Goal: Information Seeking & Learning: Learn about a topic

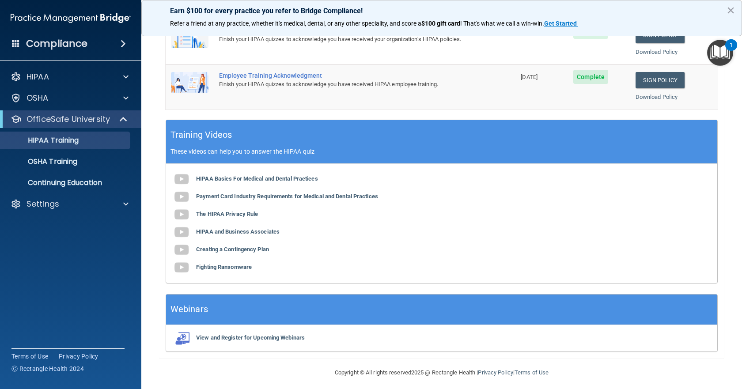
scroll to position [276, 0]
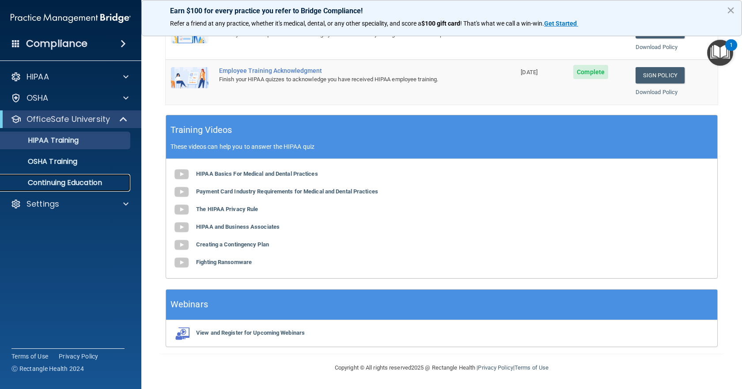
click at [52, 181] on p "Continuing Education" at bounding box center [66, 183] width 121 height 9
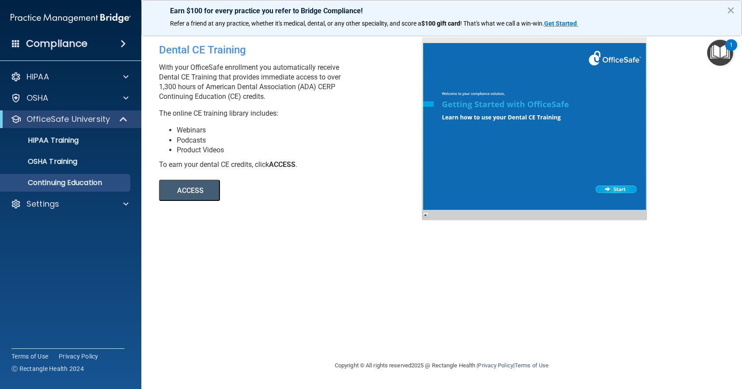
click at [176, 183] on button "ACCESS" at bounding box center [189, 190] width 61 height 21
click at [57, 68] on div "HIPAA" at bounding box center [71, 77] width 142 height 18
drag, startPoint x: 58, startPoint y: 74, endPoint x: 103, endPoint y: 87, distance: 47.0
click at [60, 74] on div "HIPAA" at bounding box center [59, 77] width 110 height 11
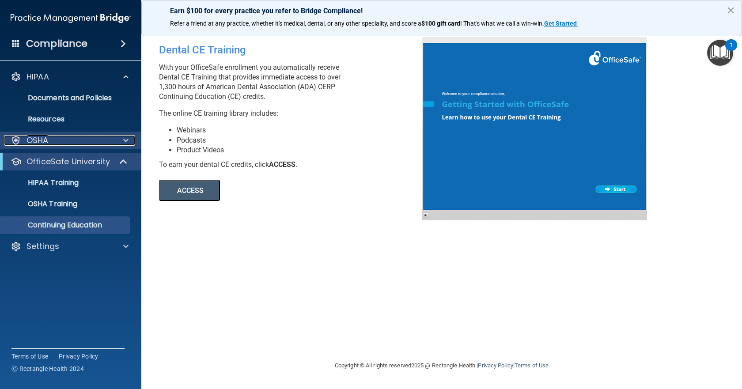
click at [48, 136] on p "OSHA" at bounding box center [38, 140] width 22 height 11
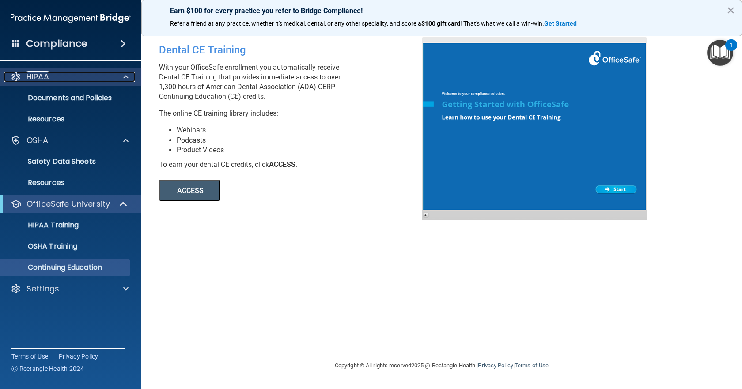
click at [42, 76] on p "HIPAA" at bounding box center [38, 77] width 23 height 11
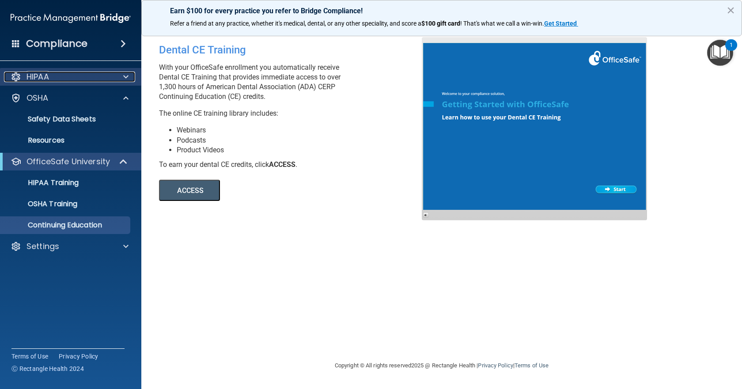
click at [43, 77] on p "HIPAA" at bounding box center [38, 77] width 23 height 11
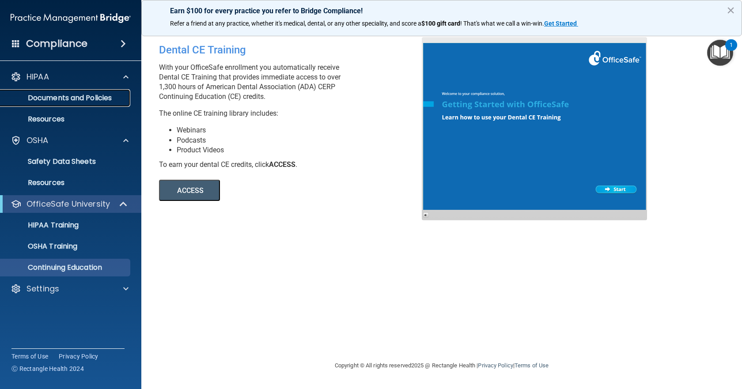
click at [49, 101] on p "Documents and Policies" at bounding box center [66, 98] width 121 height 9
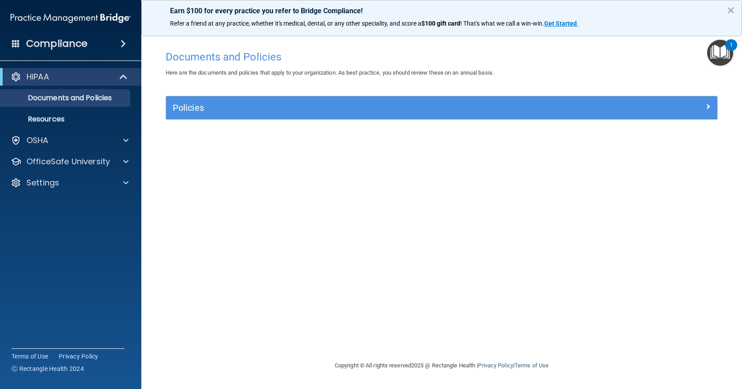
click at [731, 49] on div "1" at bounding box center [731, 50] width 3 height 11
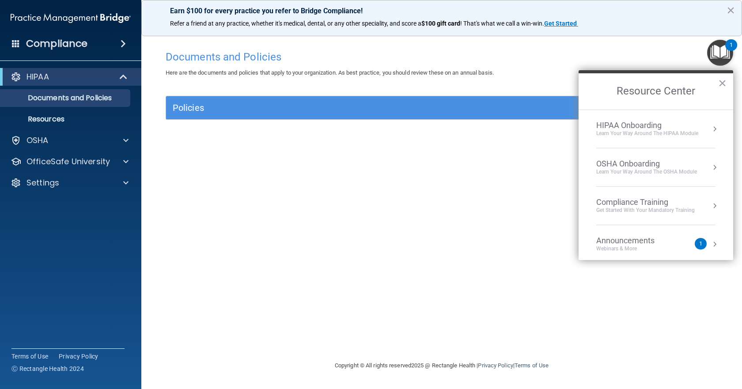
click at [646, 164] on div "OSHA Onboarding" at bounding box center [647, 164] width 101 height 10
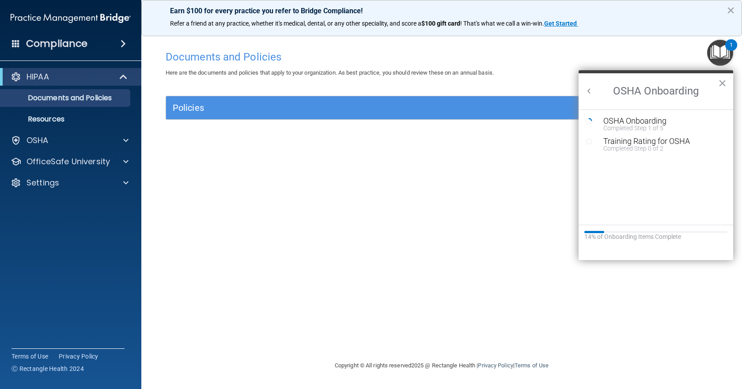
click at [595, 92] on h2 "OSHA Onboarding" at bounding box center [656, 91] width 155 height 36
click at [590, 95] on button "Back to Resource Center Home" at bounding box center [589, 91] width 9 height 9
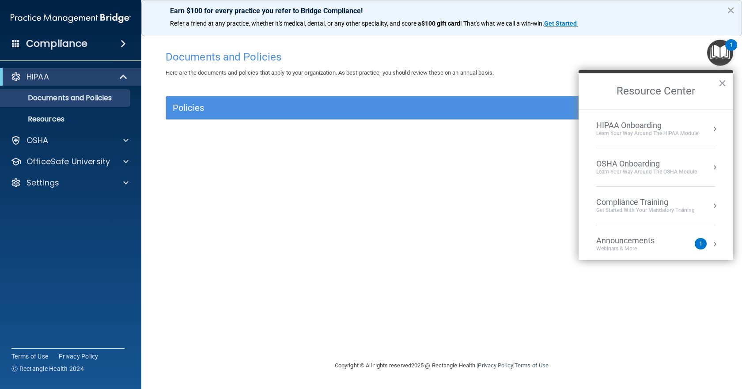
click at [639, 215] on li "Compliance Training Get Started with your mandatory training" at bounding box center [656, 206] width 119 height 38
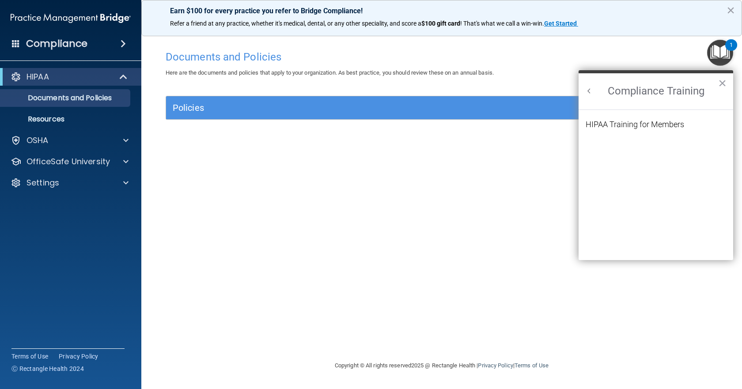
click at [593, 89] on button "Back to Resource Center Home" at bounding box center [589, 91] width 9 height 9
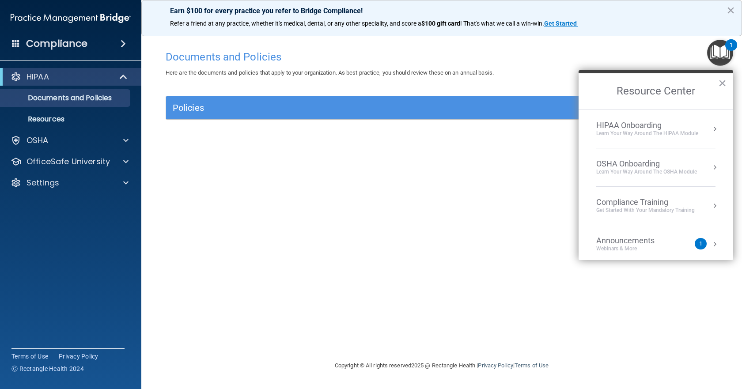
click at [635, 143] on li "HIPAA Onboarding Learn Your Way around the HIPAA module" at bounding box center [656, 129] width 119 height 38
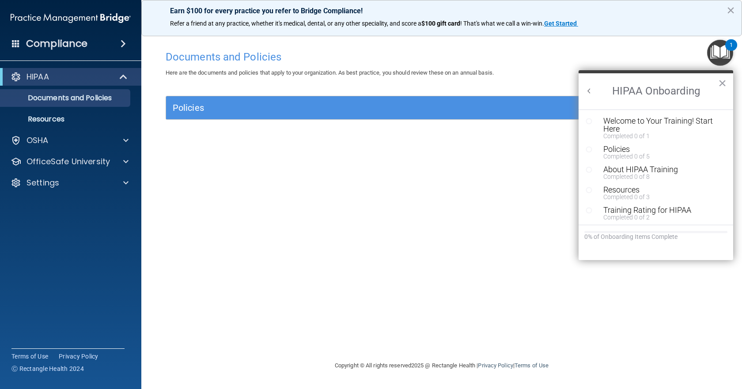
drag, startPoint x: 301, startPoint y: 236, endPoint x: 395, endPoint y: 205, distance: 99.5
click at [300, 236] on div "Documents and Policies Here are the documents and policies that apply to your o…" at bounding box center [442, 203] width 566 height 315
click at [719, 82] on button "×" at bounding box center [723, 83] width 8 height 14
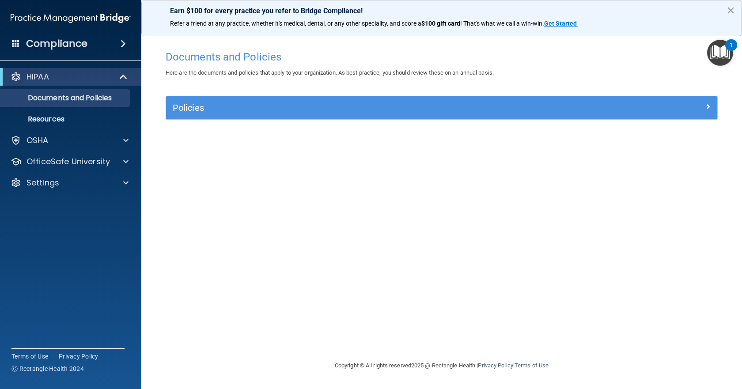
click at [727, 46] on div "1" at bounding box center [732, 44] width 12 height 11
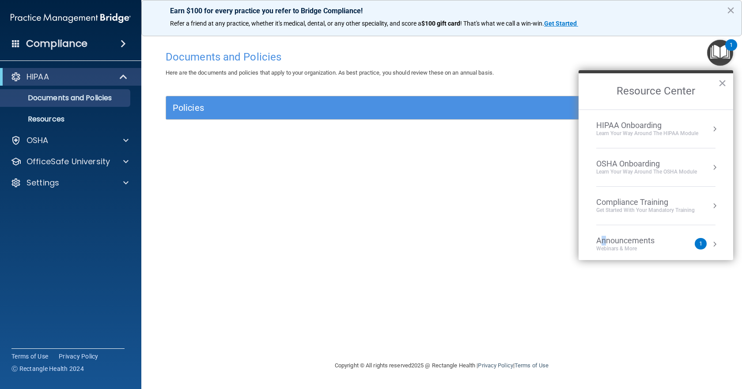
click at [604, 239] on div "Announcements" at bounding box center [635, 241] width 76 height 10
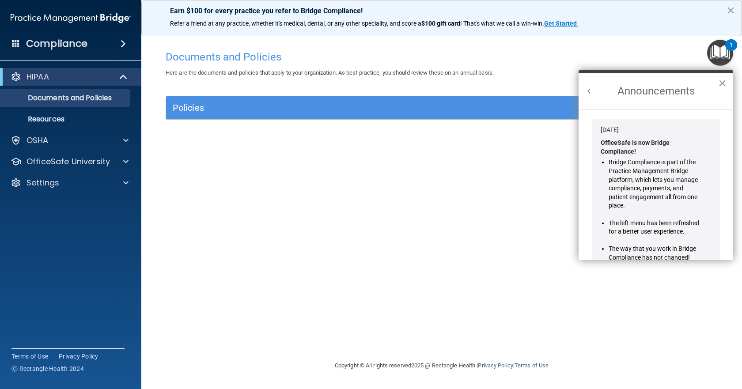
click at [725, 76] on button "×" at bounding box center [723, 83] width 8 height 14
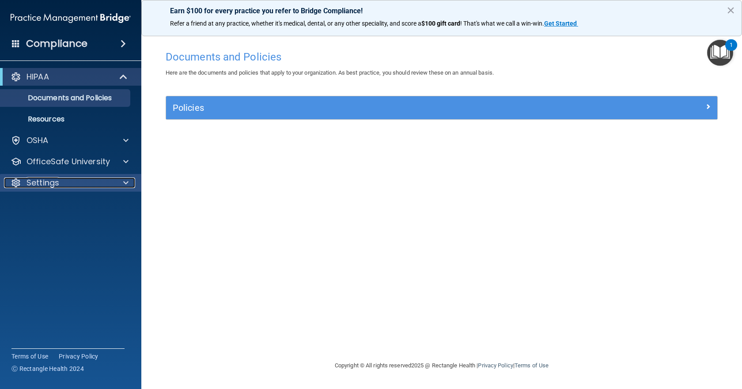
click at [62, 182] on div "Settings" at bounding box center [59, 183] width 110 height 11
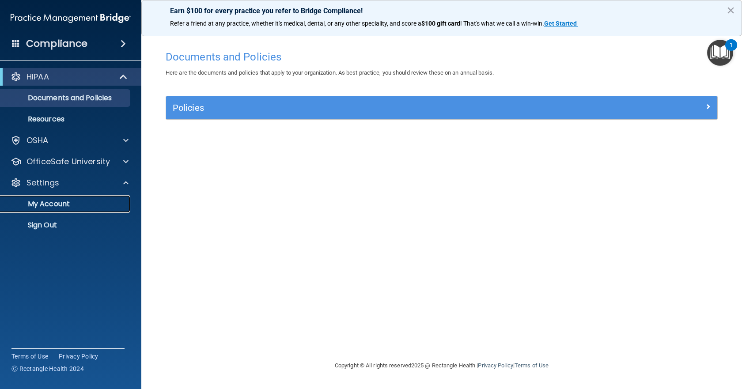
click at [67, 202] on p "My Account" at bounding box center [66, 204] width 121 height 9
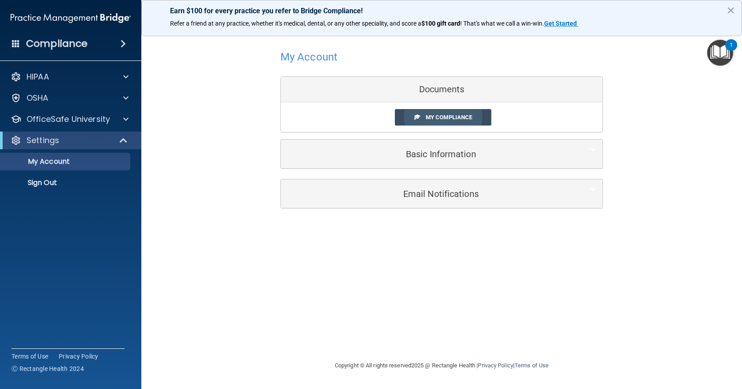
click at [459, 114] on span "My Compliance" at bounding box center [449, 117] width 46 height 7
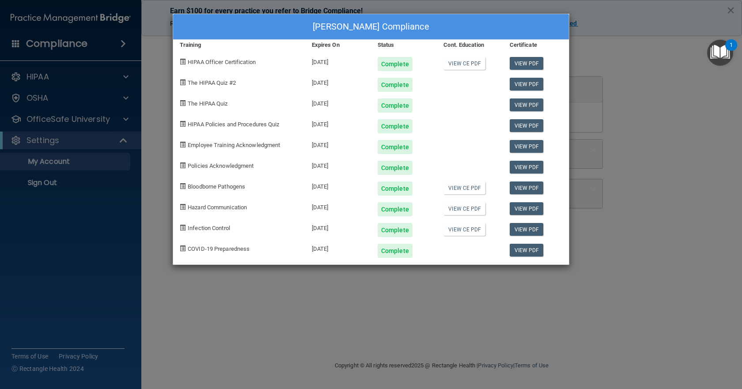
click at [632, 159] on div "Laura Holderness's Compliance Training Expires On Status Cont. Education Certif…" at bounding box center [371, 194] width 742 height 389
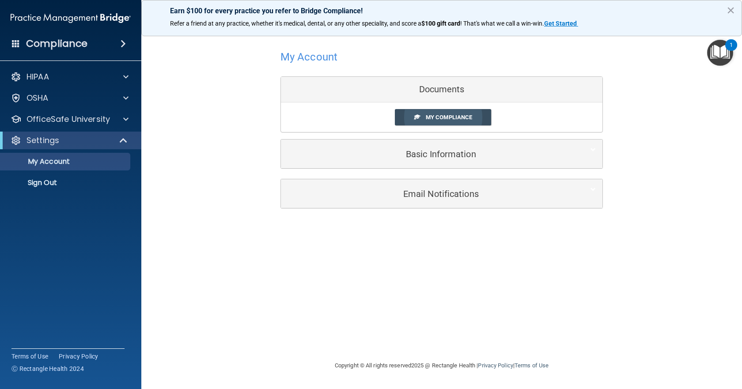
click at [437, 118] on span "My Compliance" at bounding box center [449, 117] width 46 height 7
click at [438, 118] on span "My Compliance" at bounding box center [449, 117] width 46 height 7
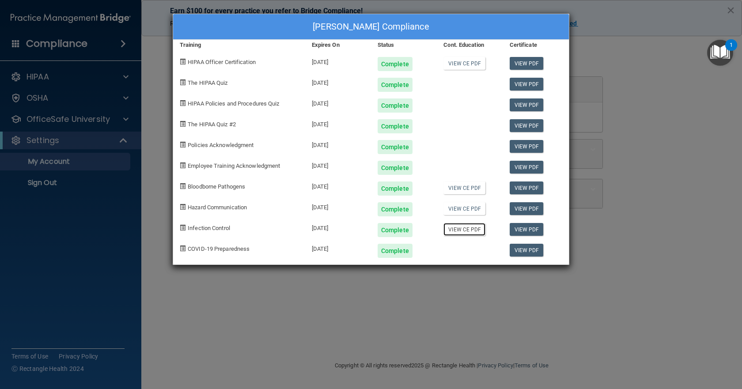
click at [465, 228] on link "View CE PDF" at bounding box center [465, 229] width 42 height 13
click at [642, 236] on div "Laura Holderness's Compliance Training Expires On Status Cont. Education Certif…" at bounding box center [371, 194] width 742 height 389
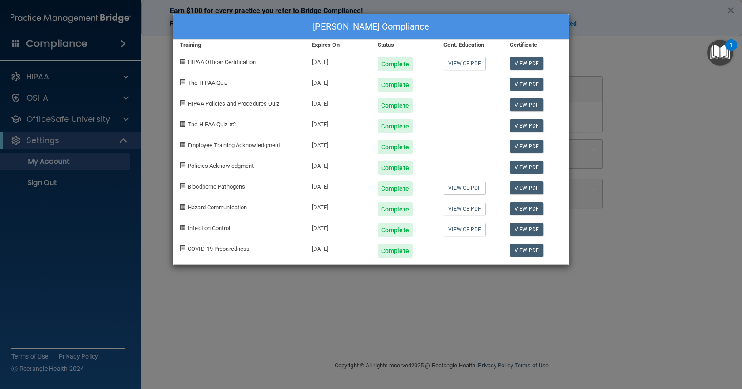
click at [650, 253] on div "Laura Holderness's Compliance Training Expires On Status Cont. Education Certif…" at bounding box center [371, 194] width 742 height 389
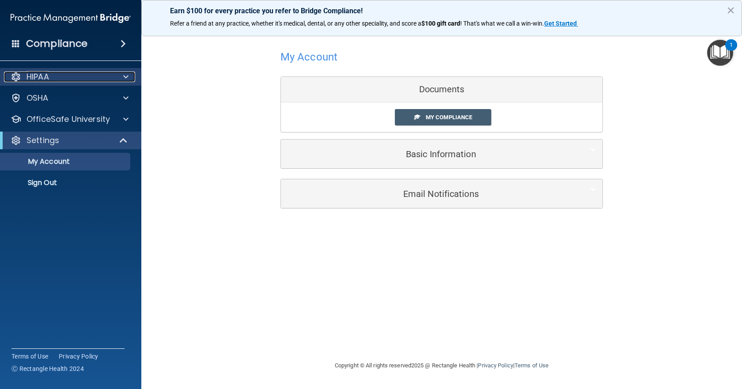
click at [53, 75] on div "HIPAA" at bounding box center [59, 77] width 110 height 11
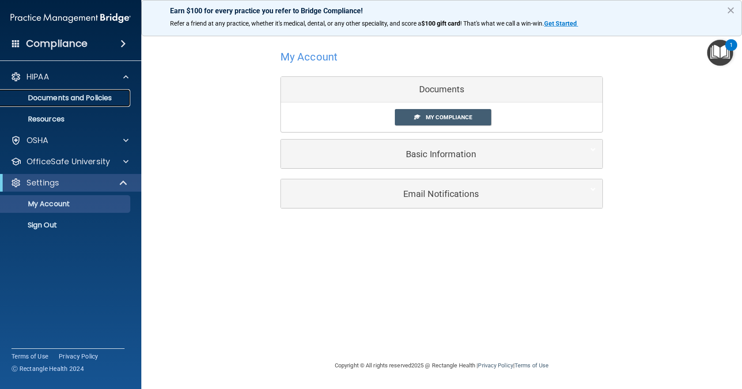
click at [90, 100] on p "Documents and Policies" at bounding box center [66, 98] width 121 height 9
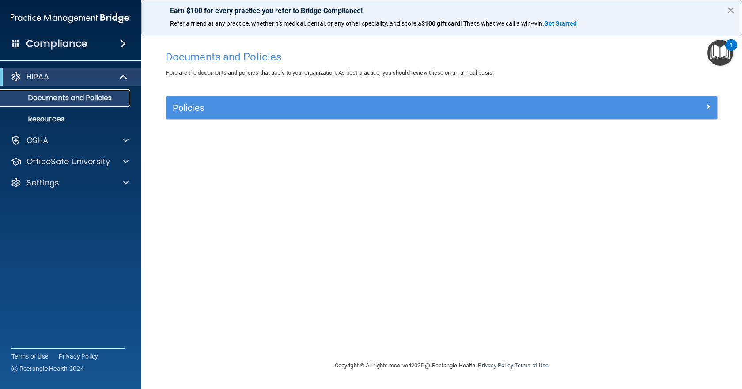
click at [67, 100] on p "Documents and Policies" at bounding box center [66, 98] width 121 height 9
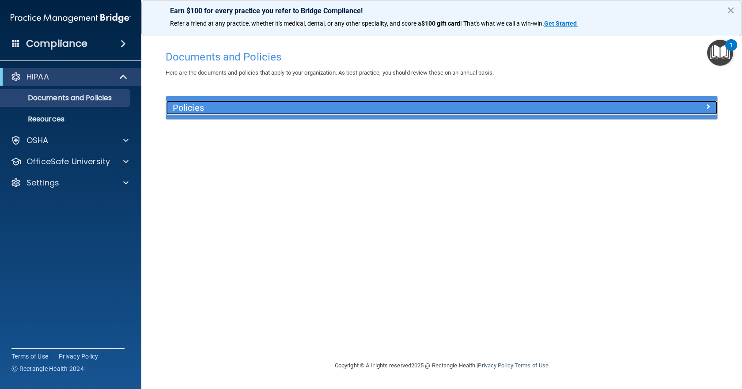
click at [197, 110] on h5 "Policies" at bounding box center [373, 108] width 400 height 10
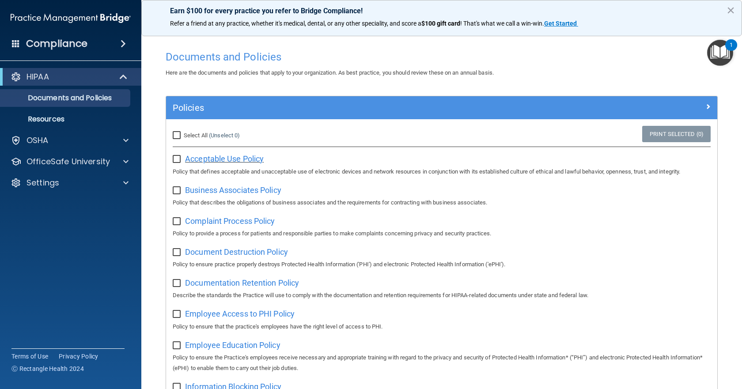
click at [213, 157] on span "Acceptable Use Policy" at bounding box center [224, 158] width 79 height 9
click at [53, 137] on div "OSHA" at bounding box center [59, 140] width 110 height 11
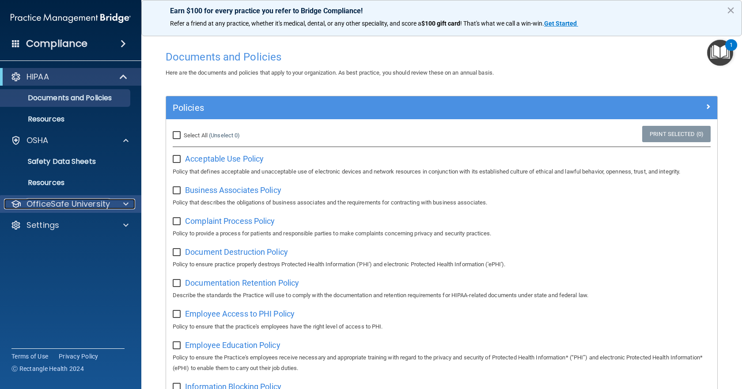
click at [62, 204] on p "OfficeSafe University" at bounding box center [69, 204] width 84 height 11
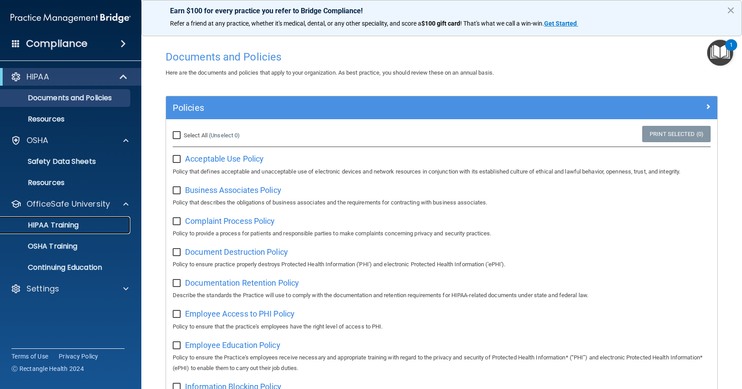
click at [64, 221] on p "HIPAA Training" at bounding box center [42, 225] width 73 height 9
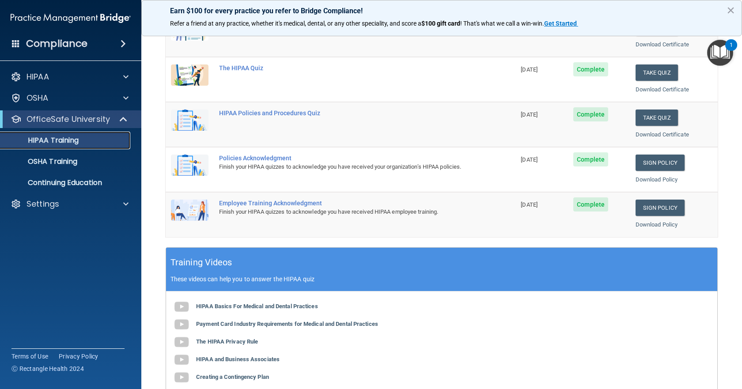
scroll to position [11, 0]
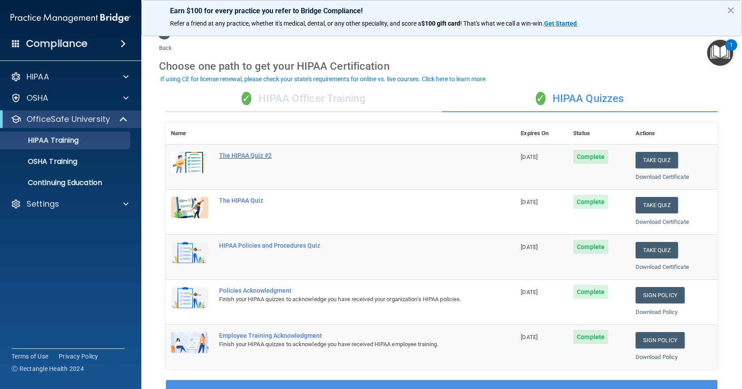
click at [253, 158] on div "The HIPAA Quiz #2" at bounding box center [345, 155] width 252 height 7
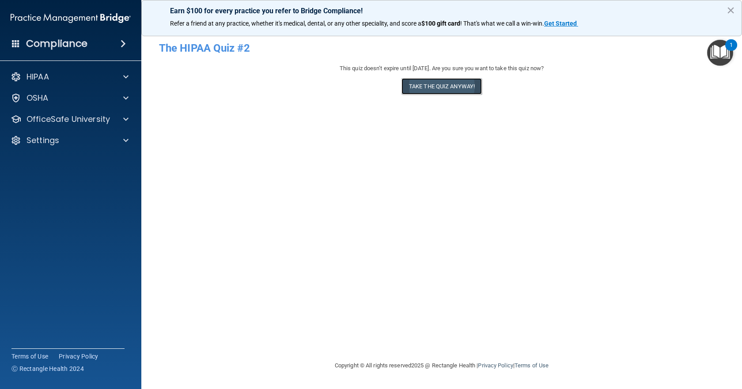
click at [436, 93] on button "Take the quiz anyway!" at bounding box center [442, 86] width 80 height 16
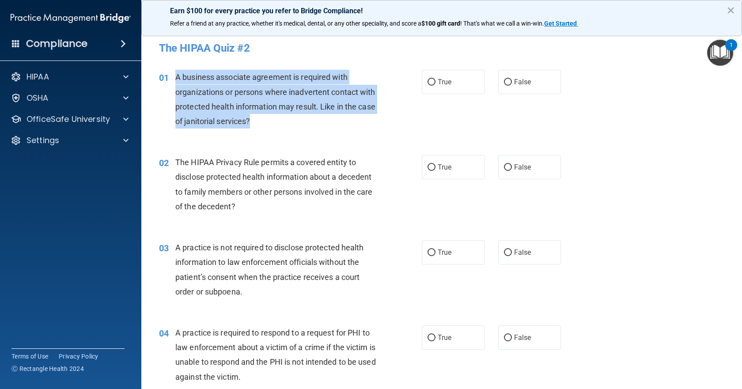
drag, startPoint x: 175, startPoint y: 76, endPoint x: 354, endPoint y: 115, distance: 182.3
click at [355, 115] on div "A business associate agreement is required with organizations or persons where …" at bounding box center [278, 99] width 207 height 59
copy span "A business associate agreement is required with organizations or persons where …"
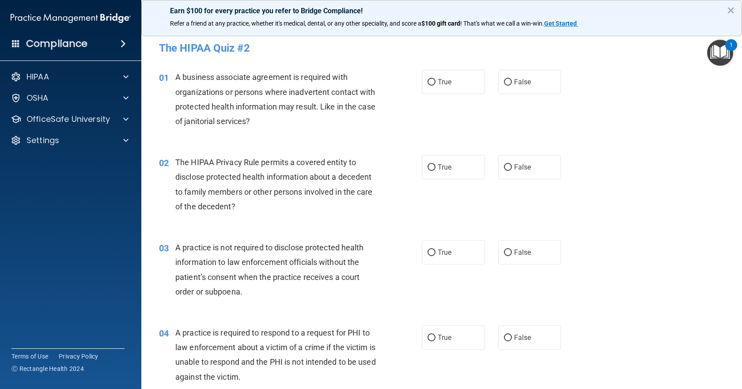
click at [348, 133] on div "01 A business associate agreement is required with organizations or persons whe…" at bounding box center [441, 101] width 579 height 85
click at [424, 78] on label "True" at bounding box center [453, 82] width 63 height 24
click at [428, 79] on input "True" at bounding box center [432, 82] width 8 height 7
radio input "true"
click at [175, 159] on div "02" at bounding box center [163, 163] width 23 height 16
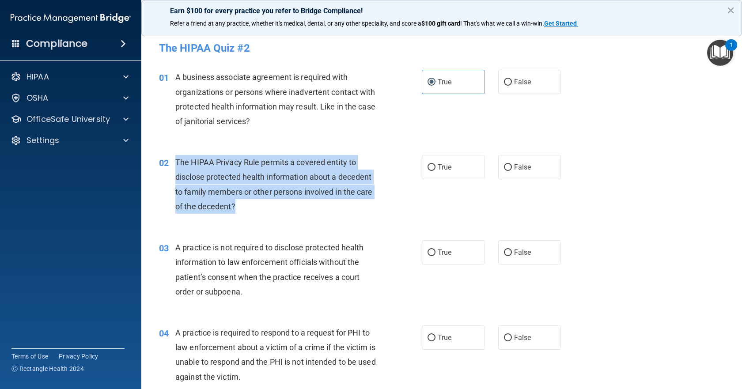
drag, startPoint x: 176, startPoint y: 162, endPoint x: 301, endPoint y: 204, distance: 131.5
click at [303, 204] on div "The HIPAA Privacy Rule permits a covered entity to disclose protected health in…" at bounding box center [278, 184] width 207 height 59
copy span "The HIPAA Privacy Rule permits a covered entity to disclose protected health in…"
click at [375, 197] on div "The HIPAA Privacy Rule permits a covered entity to disclose protected health in…" at bounding box center [278, 184] width 207 height 59
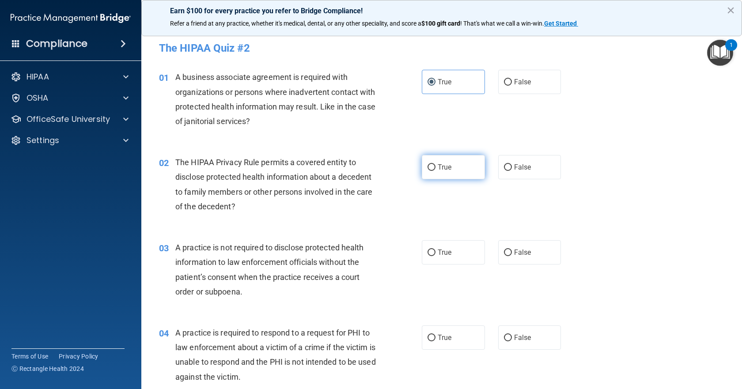
drag, startPoint x: 433, startPoint y: 164, endPoint x: 427, endPoint y: 167, distance: 5.7
click at [432, 164] on label "True" at bounding box center [453, 167] width 63 height 24
click at [430, 166] on input "True" at bounding box center [432, 167] width 8 height 7
radio input "true"
click at [504, 252] on input "False" at bounding box center [508, 253] width 8 height 7
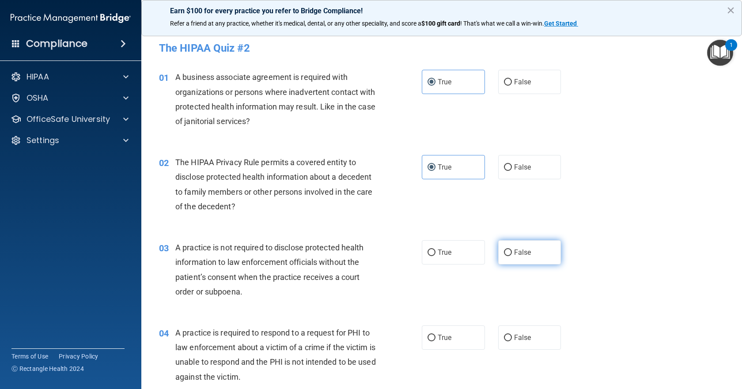
radio input "true"
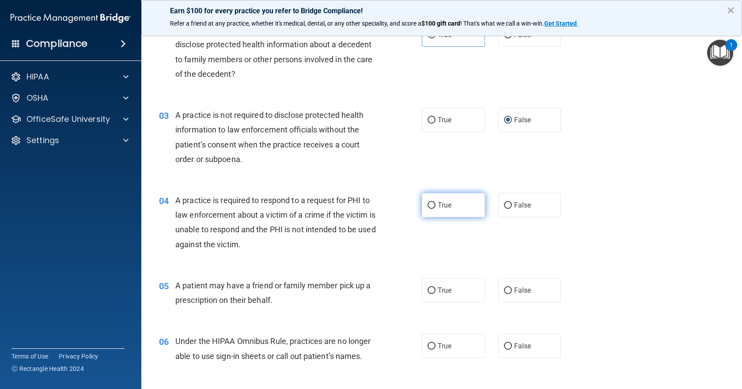
click at [430, 205] on input "True" at bounding box center [432, 205] width 8 height 7
radio input "true"
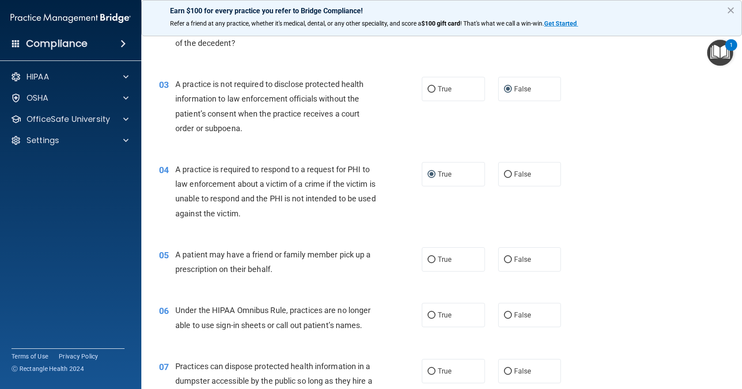
scroll to position [221, 0]
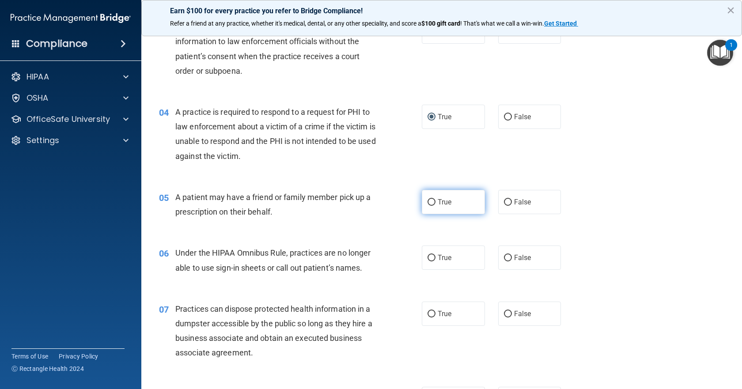
click at [426, 197] on label "True" at bounding box center [453, 202] width 63 height 24
click at [428, 199] on input "True" at bounding box center [432, 202] width 8 height 7
radio input "true"
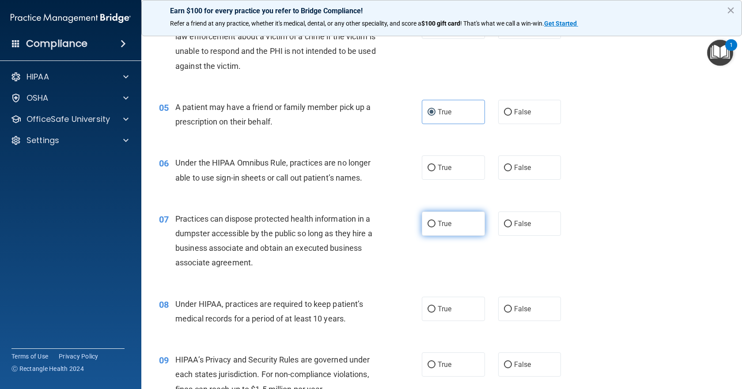
scroll to position [309, 0]
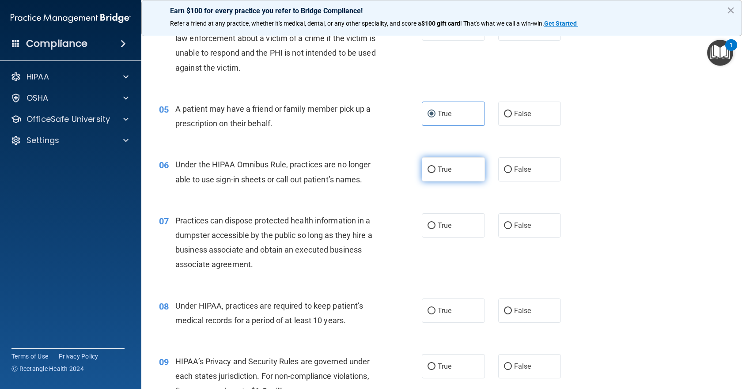
click at [428, 171] on input "True" at bounding box center [432, 170] width 8 height 7
radio input "true"
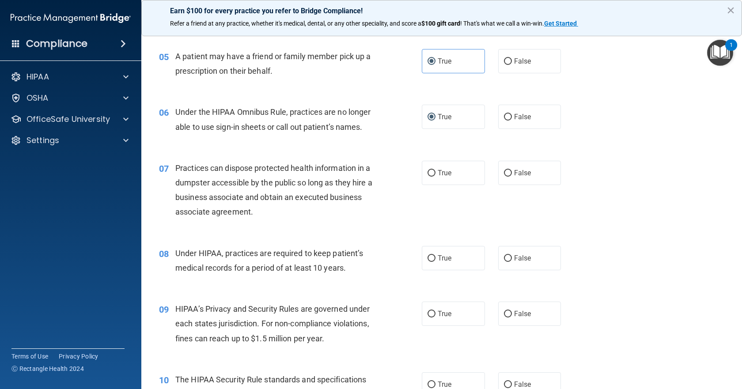
scroll to position [442, 0]
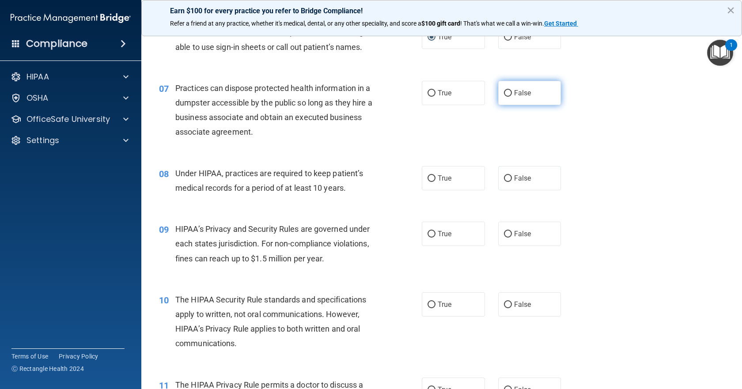
click at [514, 91] on span "False" at bounding box center [522, 93] width 17 height 8
click at [510, 91] on input "False" at bounding box center [508, 93] width 8 height 7
radio input "true"
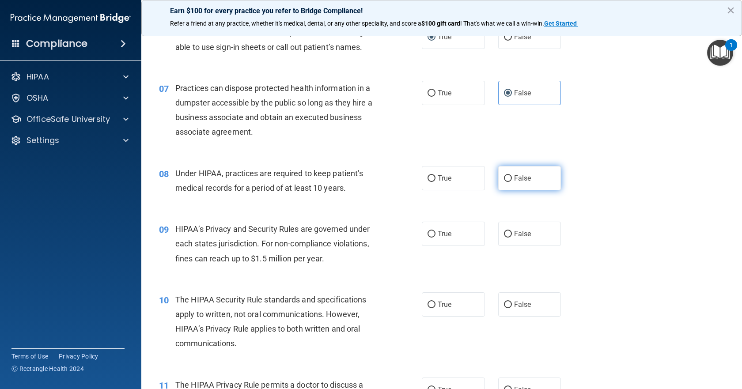
click at [514, 180] on span "False" at bounding box center [522, 178] width 17 height 8
click at [511, 180] on input "False" at bounding box center [508, 178] width 8 height 7
radio input "true"
click at [429, 235] on input "True" at bounding box center [432, 234] width 8 height 7
radio input "true"
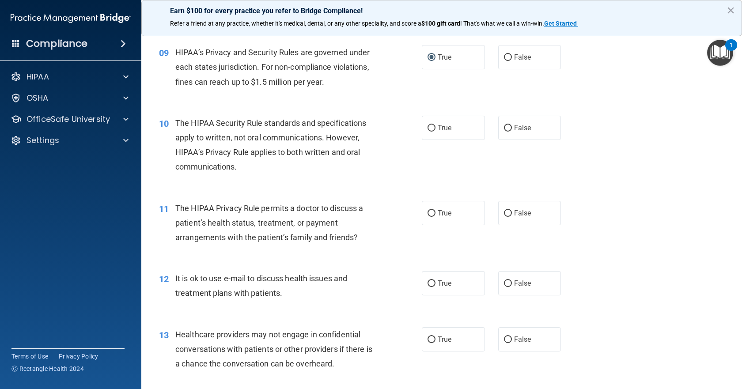
scroll to position [574, 0]
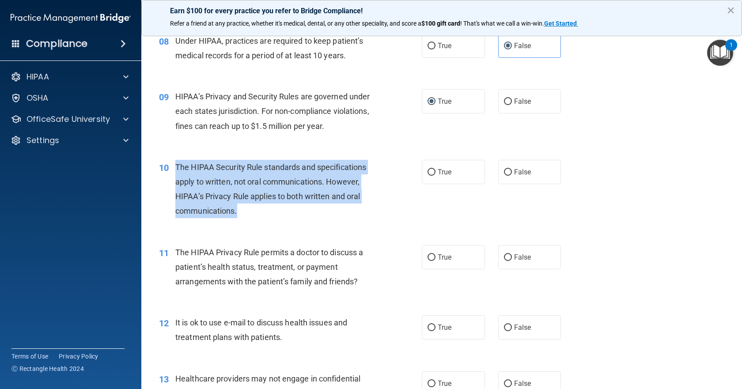
drag, startPoint x: 176, startPoint y: 166, endPoint x: 255, endPoint y: 210, distance: 90.8
click at [255, 210] on div "The HIPAA Security Rule standards and specifications apply to written, not oral…" at bounding box center [278, 189] width 207 height 59
copy span "The HIPAA Security Rule standards and specifications apply to written, not oral…"
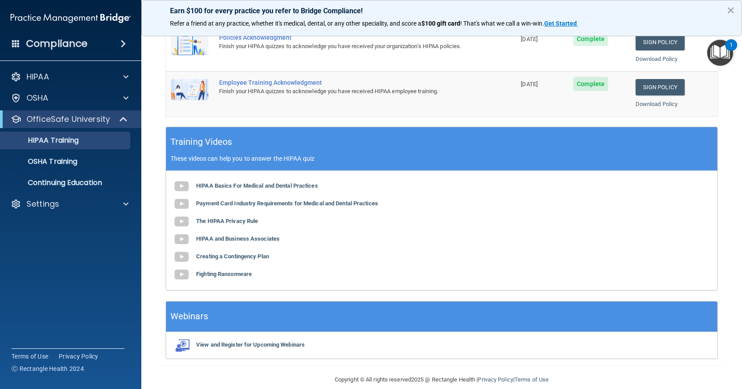
scroll to position [265, 0]
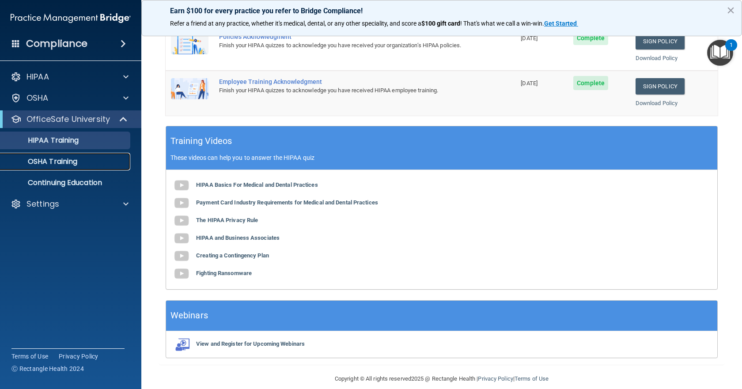
click at [53, 163] on p "OSHA Training" at bounding box center [42, 161] width 72 height 9
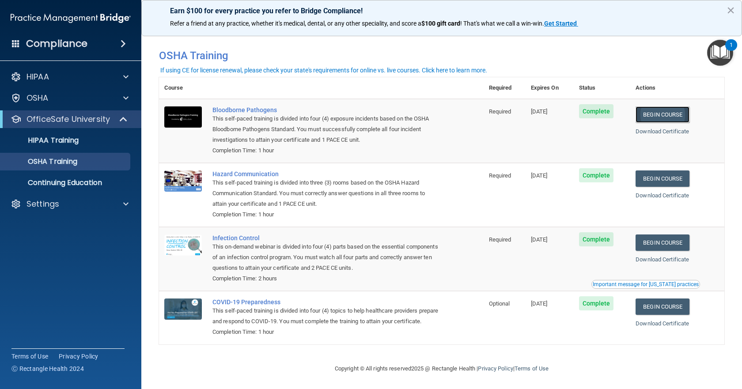
click at [662, 117] on link "Begin Course" at bounding box center [663, 114] width 54 height 16
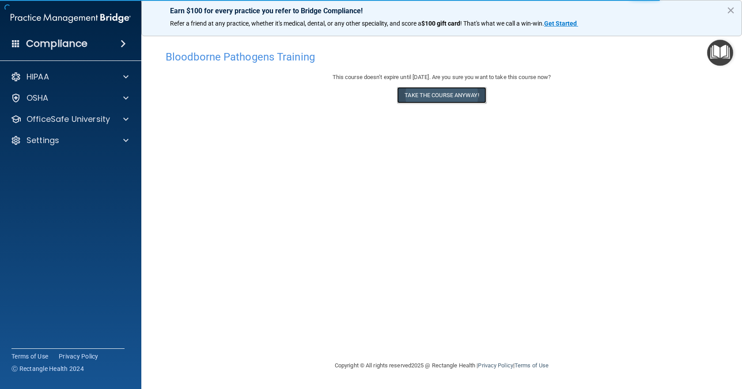
click at [452, 99] on button "Take the course anyway!" at bounding box center [441, 95] width 89 height 16
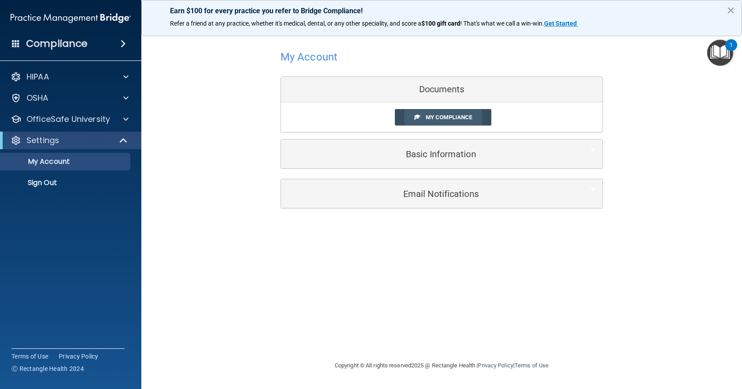
click at [455, 119] on span "My Compliance" at bounding box center [449, 117] width 46 height 7
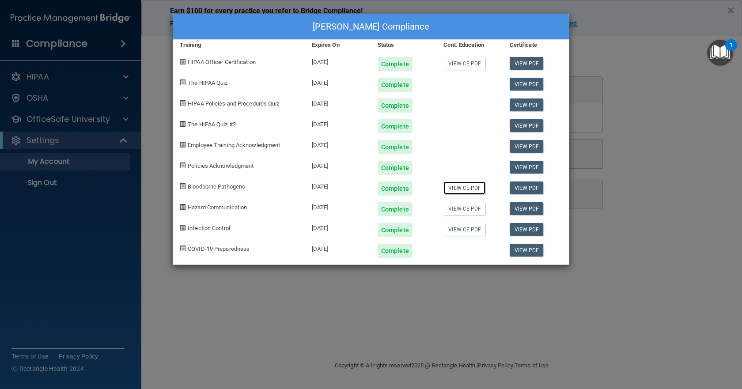
click at [451, 188] on link "View CE PDF" at bounding box center [465, 188] width 42 height 13
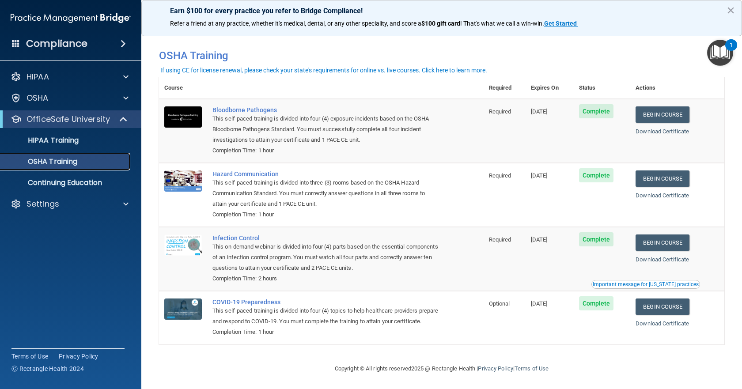
click at [76, 159] on p "OSHA Training" at bounding box center [42, 161] width 72 height 9
click at [93, 181] on p "Continuing Education" at bounding box center [66, 183] width 121 height 9
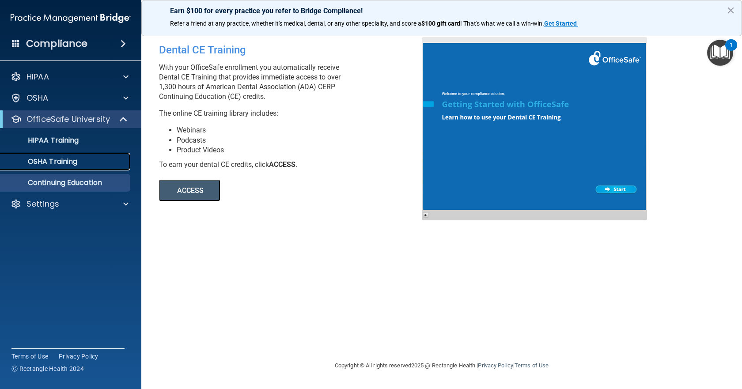
click at [66, 160] on p "OSHA Training" at bounding box center [42, 161] width 72 height 9
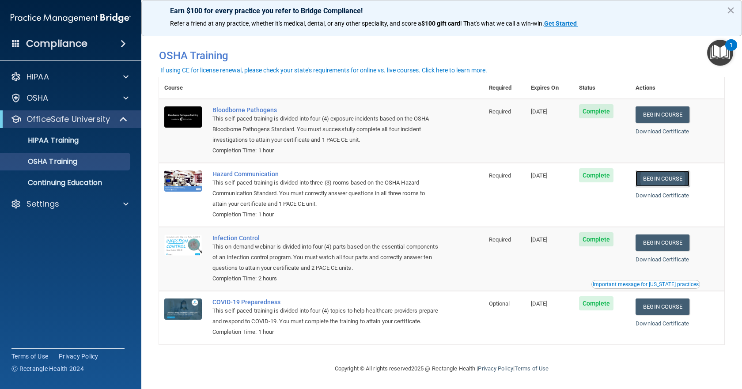
click at [663, 177] on link "Begin Course" at bounding box center [663, 179] width 54 height 16
click at [69, 159] on p "OSHA Training" at bounding box center [42, 161] width 72 height 9
click at [37, 159] on p "OSHA Training" at bounding box center [42, 161] width 72 height 9
click at [47, 162] on p "OSHA Training" at bounding box center [42, 161] width 72 height 9
click at [71, 137] on p "HIPAA Training" at bounding box center [42, 140] width 73 height 9
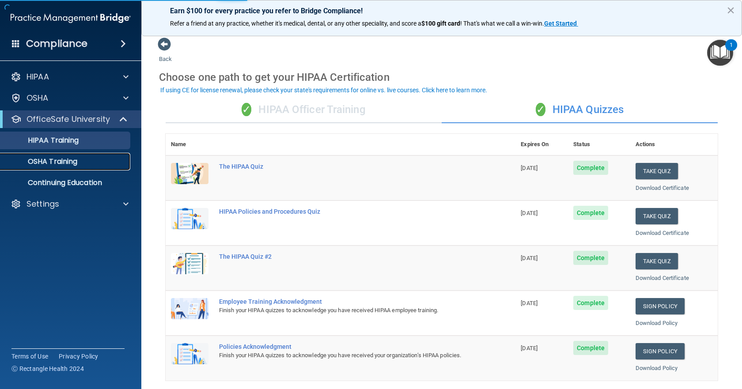
click at [52, 162] on p "OSHA Training" at bounding box center [42, 161] width 72 height 9
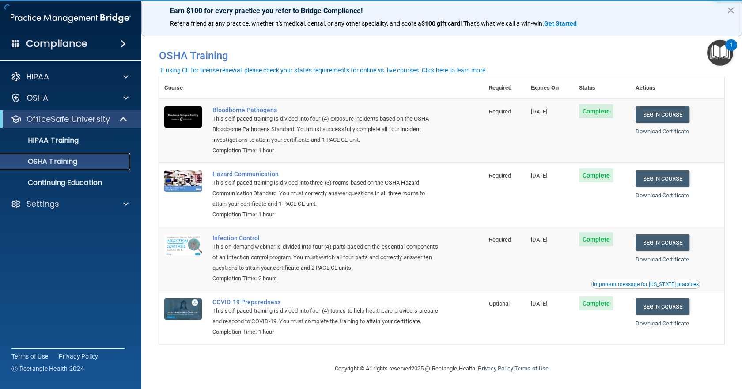
scroll to position [14, 0]
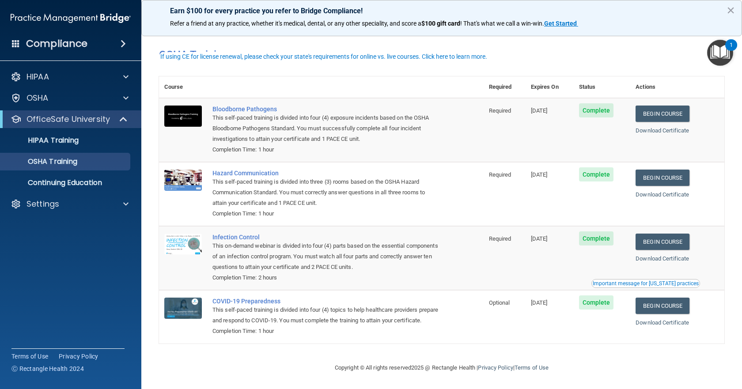
click at [548, 236] on span "05/21/2026" at bounding box center [539, 239] width 17 height 7
click at [540, 231] on td "05/21/2026" at bounding box center [550, 258] width 48 height 64
click at [541, 236] on span "05/21/2026" at bounding box center [539, 239] width 17 height 7
click at [668, 234] on link "Begin Course" at bounding box center [663, 242] width 54 height 16
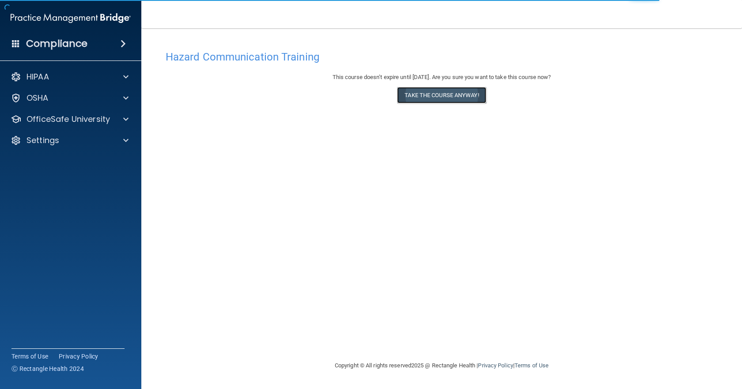
click at [453, 95] on button "Take the course anyway!" at bounding box center [441, 95] width 89 height 16
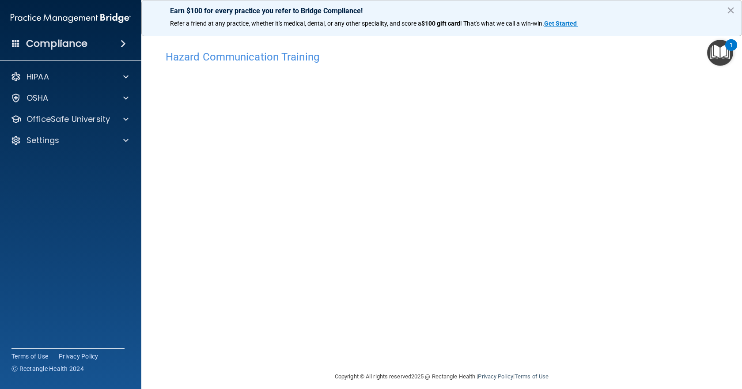
click at [641, 246] on div "Hazard Communication Training This course doesn’t expire until 05/19/2026. Are …" at bounding box center [442, 209] width 566 height 326
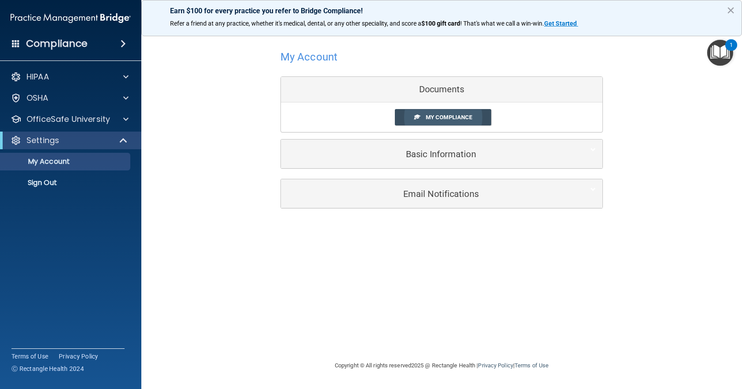
click at [435, 120] on span "My Compliance" at bounding box center [449, 117] width 46 height 7
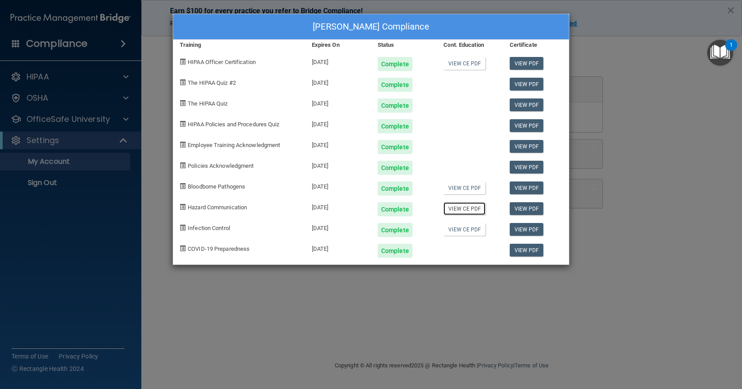
click at [462, 214] on link "View CE PDF" at bounding box center [465, 208] width 42 height 13
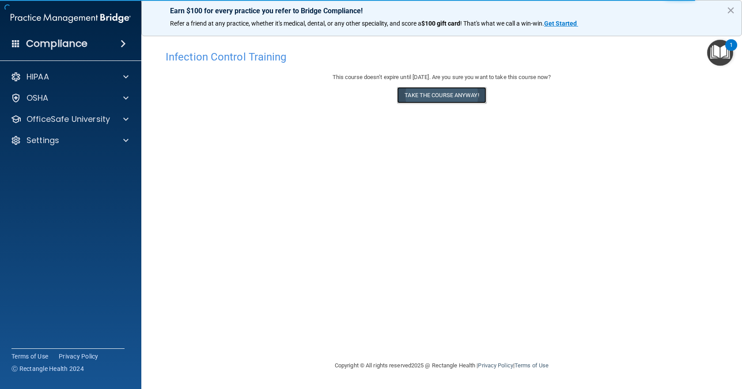
click at [450, 95] on button "Take the course anyway!" at bounding box center [441, 95] width 89 height 16
